Goal: Information Seeking & Learning: Learn about a topic

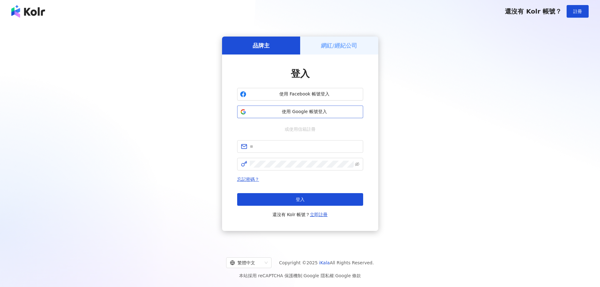
click at [277, 113] on span "使用 Google 帳號登入" at bounding box center [304, 112] width 111 height 6
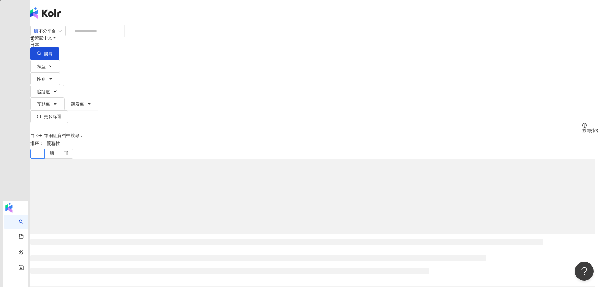
click at [448, 43] on div "日本" at bounding box center [314, 42] width 569 height 10
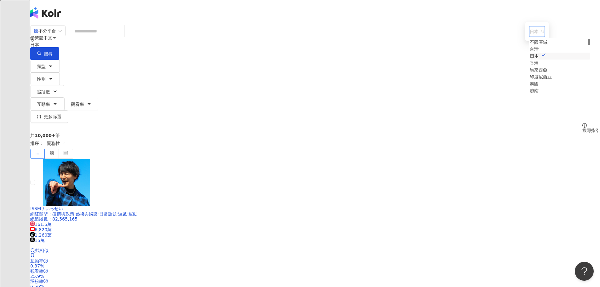
click at [529, 53] on div "台灣" at bounding box center [533, 49] width 9 height 7
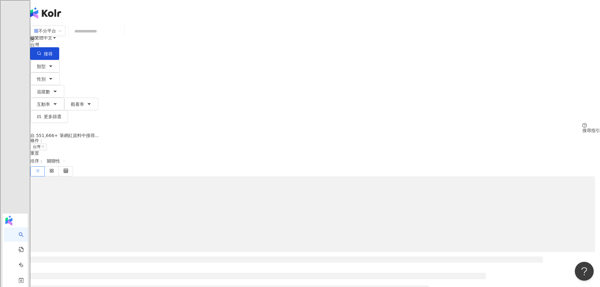
click at [122, 37] on input "search" at bounding box center [96, 31] width 51 height 12
type input "*"
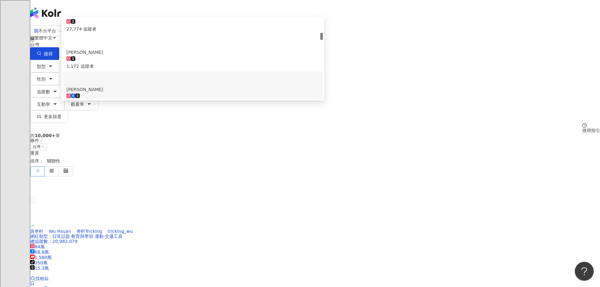
scroll to position [346, 0]
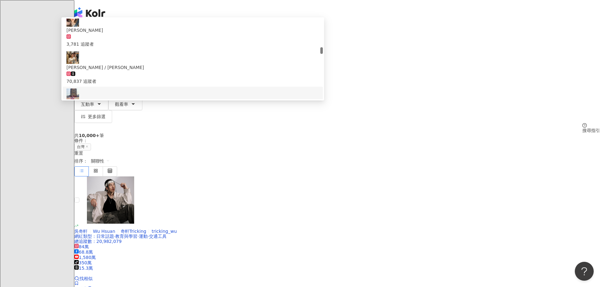
type input "****"
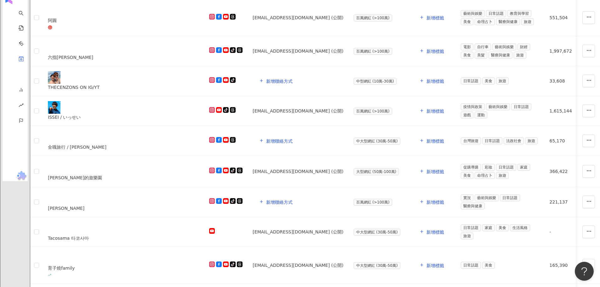
scroll to position [31, 0]
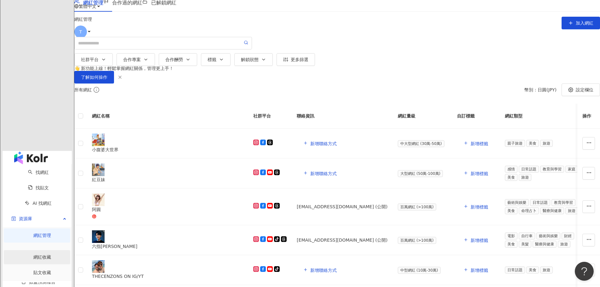
click at [33, 254] on link "網紅收藏" at bounding box center [42, 256] width 18 height 5
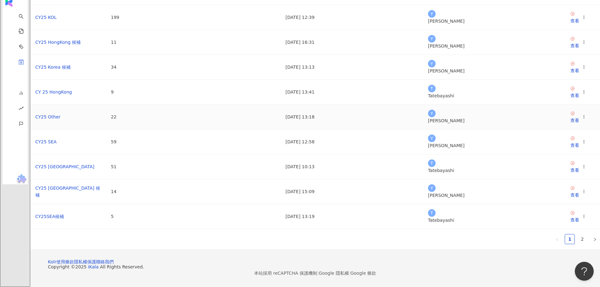
scroll to position [156, 0]
click at [570, 191] on div "查看" at bounding box center [574, 194] width 9 height 7
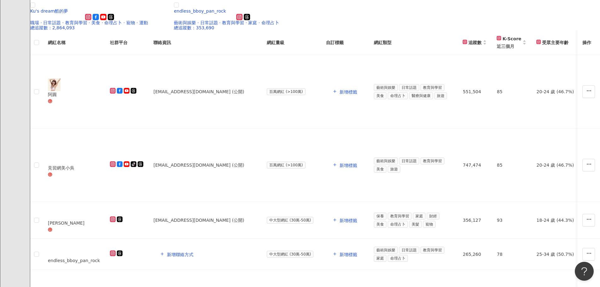
scroll to position [252, 0]
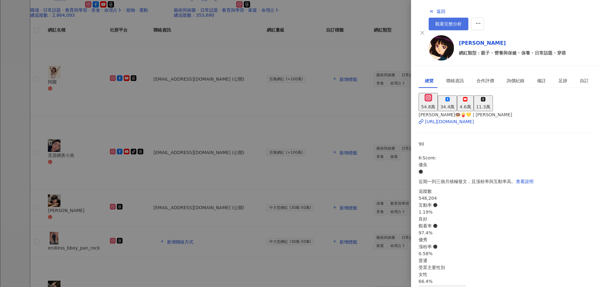
click at [462, 21] on span "觀看完整分析" at bounding box center [448, 23] width 26 height 5
click at [117, 113] on div at bounding box center [300, 143] width 600 height 287
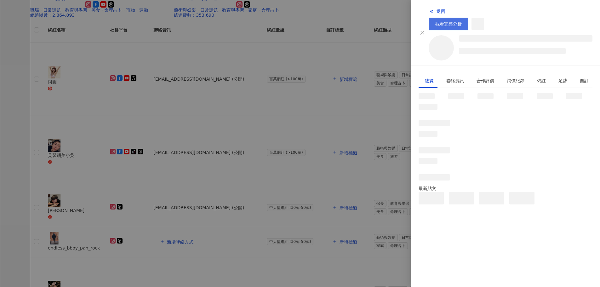
click at [462, 21] on span "觀看完整分析" at bounding box center [448, 23] width 26 height 5
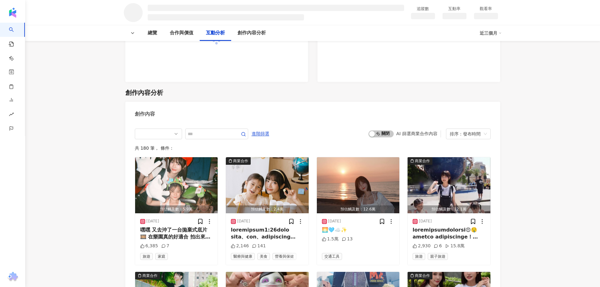
scroll to position [633, 0]
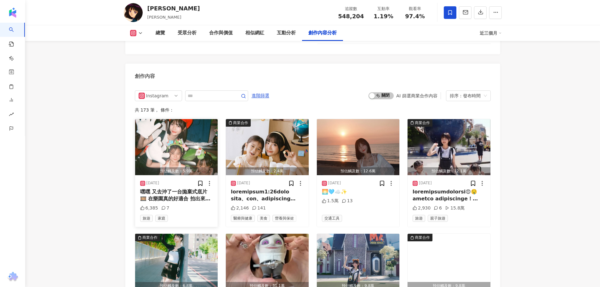
scroll to position [1934, 0]
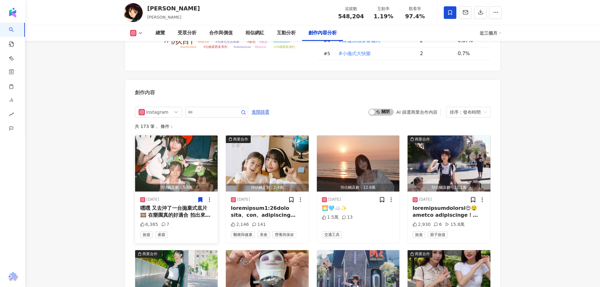
click at [198, 197] on icon at bounding box center [200, 199] width 4 height 5
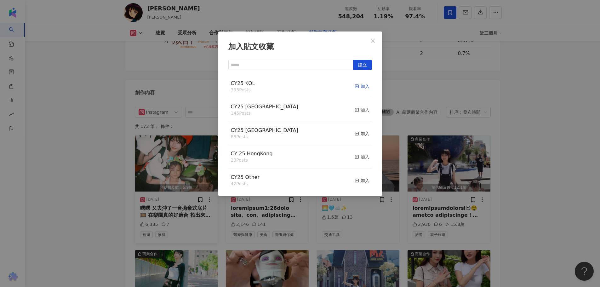
click at [358, 86] on div "加入" at bounding box center [361, 86] width 15 height 7
click at [354, 111] on div "加入" at bounding box center [361, 109] width 15 height 7
click at [554, 150] on div "加入貼文收藏 建立 CY25 [GEOGRAPHIC_DATA] 146 Posts 已加入 CY25 KOL 394 Posts 已加入 CY25 Kore…" at bounding box center [300, 143] width 600 height 287
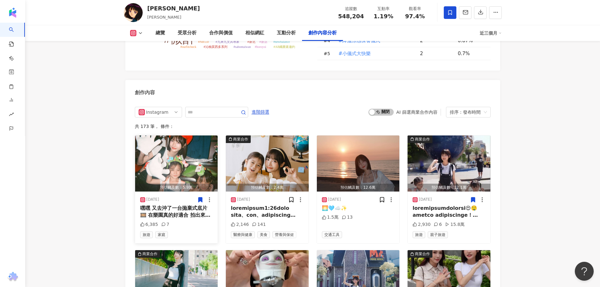
click at [474, 197] on icon at bounding box center [473, 199] width 4 height 5
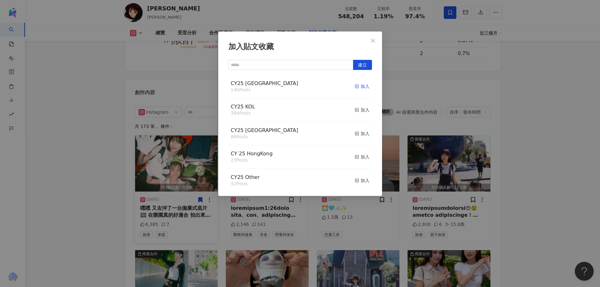
click at [354, 88] on icon "button" at bounding box center [356, 86] width 4 height 4
click at [358, 113] on div "加入" at bounding box center [361, 109] width 15 height 7
click at [531, 163] on div "加入貼文收藏 建立 CY25 KOL 395 Posts 已加入 CY25 [GEOGRAPHIC_DATA] 147 Posts 已加入 CY25 Kore…" at bounding box center [300, 143] width 600 height 287
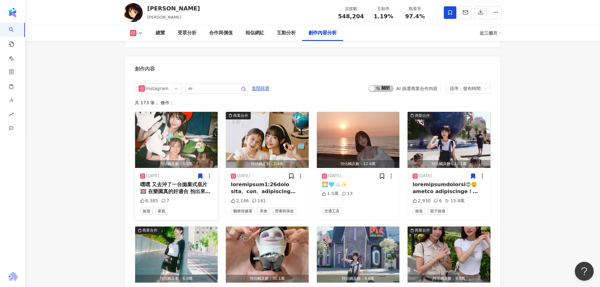
scroll to position [2029, 0]
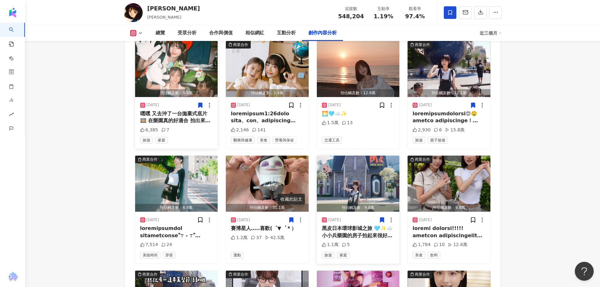
click at [382, 218] on icon at bounding box center [382, 220] width 4 height 5
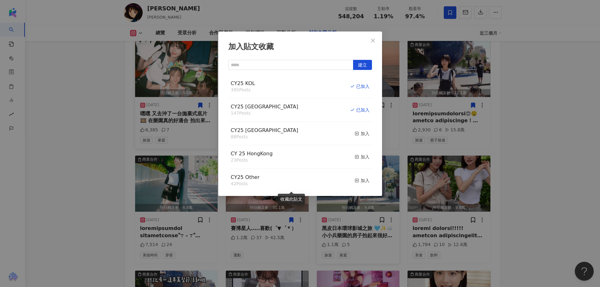
click at [541, 116] on div "加入貼文收藏 建立 CY25 KOL 395 Posts 已加入 CY25 [GEOGRAPHIC_DATA] 147 Posts 已加入 CY25 Kore…" at bounding box center [300, 143] width 600 height 287
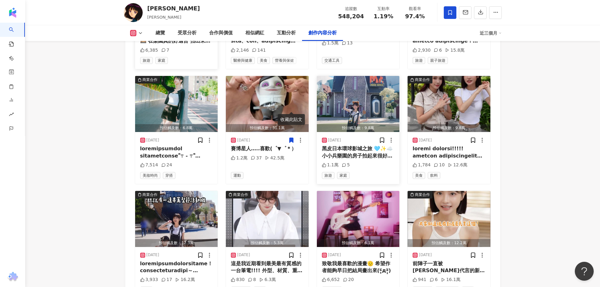
scroll to position [2123, 0]
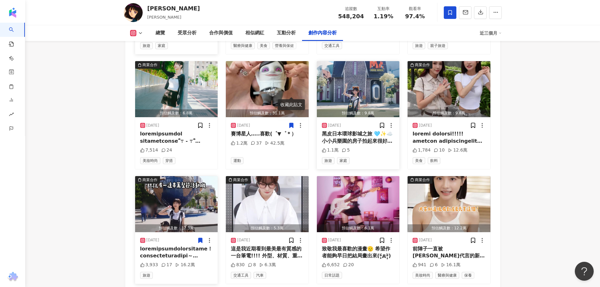
click at [198, 237] on icon at bounding box center [200, 240] width 6 height 6
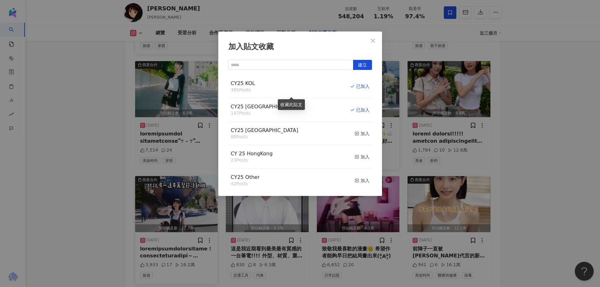
click at [100, 144] on div "加入貼文收藏 建立 CY25 KOL 395 Posts 已加入 CY25 [GEOGRAPHIC_DATA] 147 Posts 已加入 CY25 Kore…" at bounding box center [300, 143] width 600 height 287
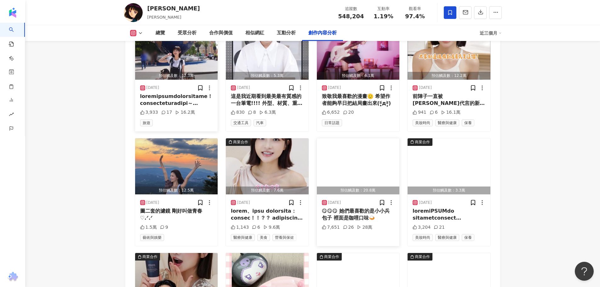
scroll to position [2280, 0]
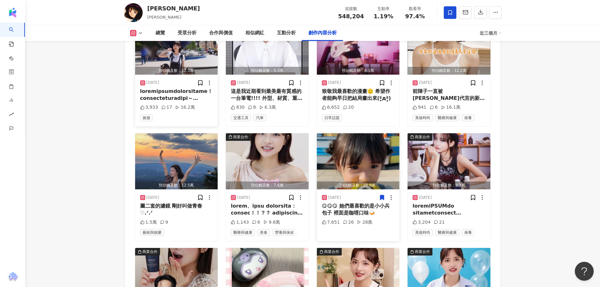
click at [381, 194] on icon at bounding box center [382, 197] width 6 height 6
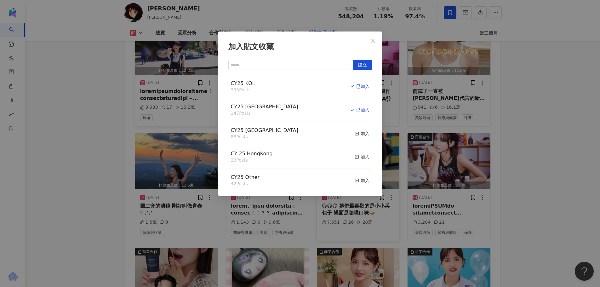
click at [96, 105] on div "加入貼文收藏 建立 CY25 KOL 395 Posts 已加入 CY25 [GEOGRAPHIC_DATA] 147 Posts 已加入 CY25 Kore…" at bounding box center [300, 143] width 600 height 287
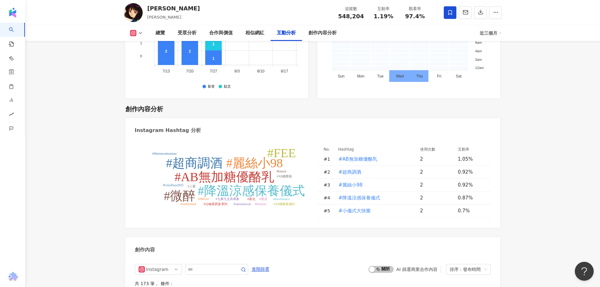
scroll to position [1619, 0]
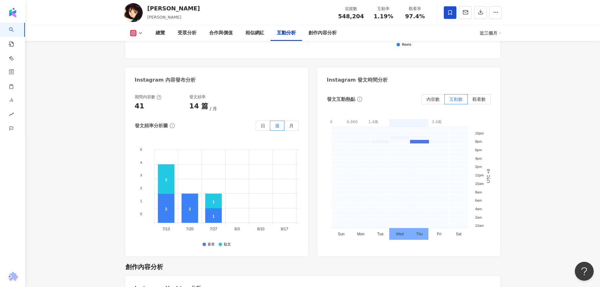
scroll to position [1650, 0]
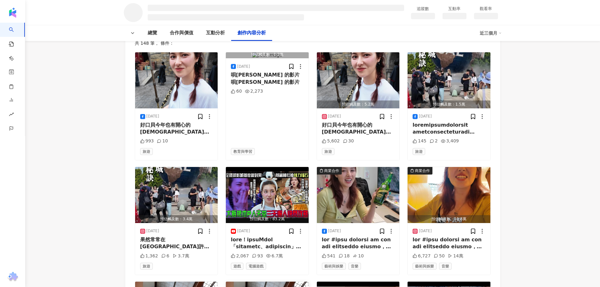
scroll to position [944, 0]
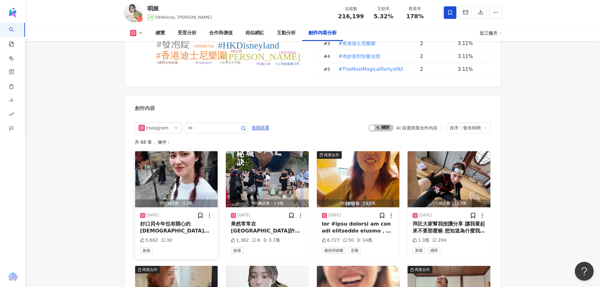
click at [201, 212] on icon at bounding box center [200, 215] width 6 height 6
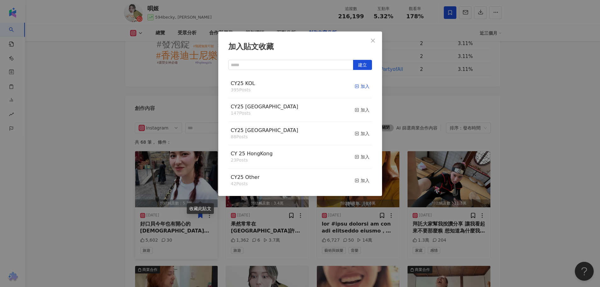
click at [361, 86] on div "加入" at bounding box center [361, 86] width 15 height 7
click at [354, 109] on div "加入" at bounding box center [361, 109] width 15 height 7
click at [544, 156] on div "加入貼文收藏 建立 CY25 Taiwan 148 Posts 已加入 CY25 KOL 396 Posts 已加入 CY25 Korea 88 Posts …" at bounding box center [300, 143] width 600 height 287
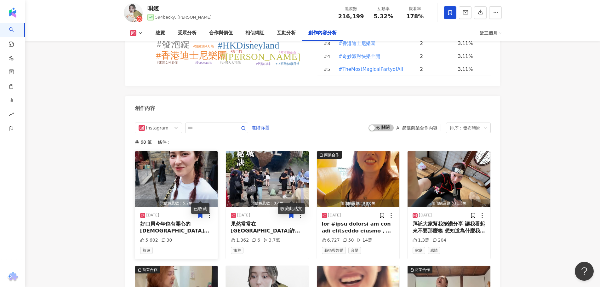
click at [292, 213] on icon at bounding box center [291, 215] width 4 height 5
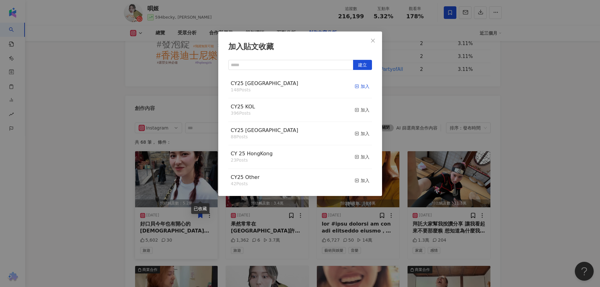
click at [356, 84] on div "加入" at bounding box center [361, 86] width 15 height 7
click at [357, 112] on div "加入" at bounding box center [361, 109] width 15 height 7
click at [70, 145] on div "加入貼文收藏 建立 CY25 KOL 397 Posts 已加入 CY25 Taiwan 149 Posts 已加入 CY25 Korea 88 Posts …" at bounding box center [300, 143] width 600 height 287
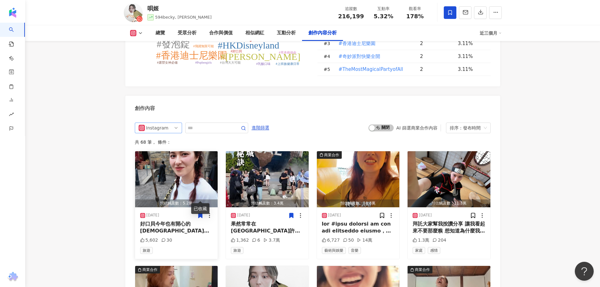
click at [167, 123] on span "Instagram" at bounding box center [159, 128] width 40 height 10
click at [161, 168] on div "YouTube" at bounding box center [158, 173] width 45 height 11
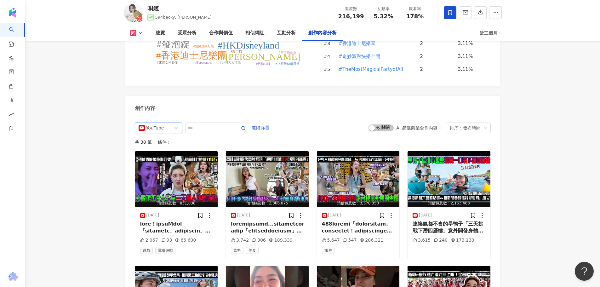
scroll to position [1963, 0]
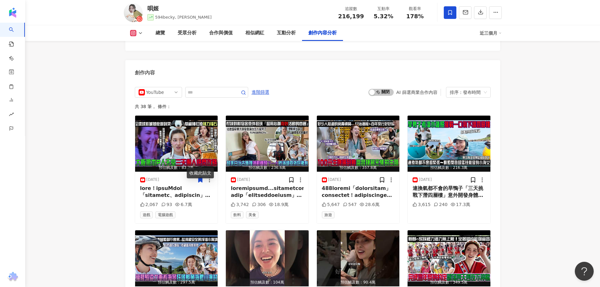
click at [202, 177] on icon at bounding box center [200, 179] width 4 height 5
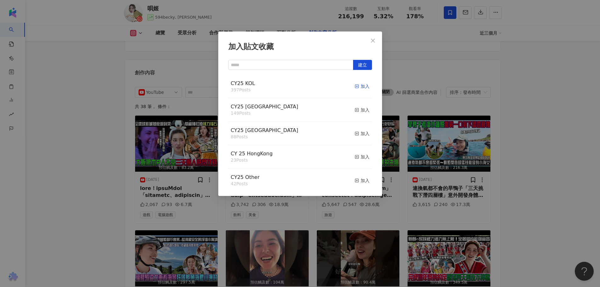
click at [361, 86] on div "加入" at bounding box center [361, 86] width 15 height 7
click at [357, 111] on div "加入" at bounding box center [361, 109] width 15 height 7
click at [66, 155] on div "加入貼文收藏 建立 CY25 Taiwan 150 Posts 已加入 CY25 KOL 398 Posts 已加入 CY25 Korea 88 Posts …" at bounding box center [300, 143] width 600 height 287
